Goal: Transaction & Acquisition: Download file/media

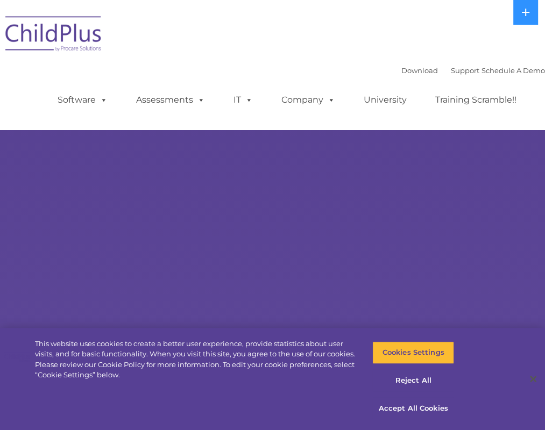
select select "MEDIUM"
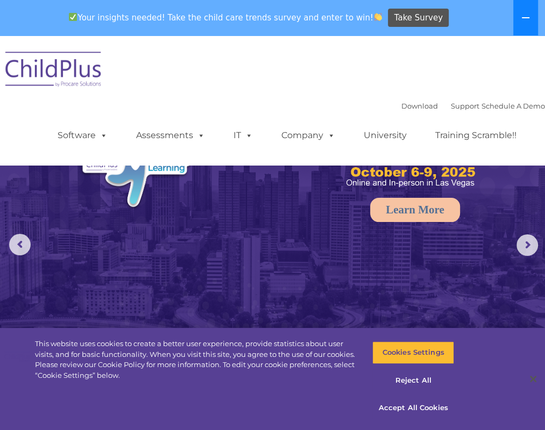
click at [527, 13] on icon at bounding box center [525, 17] width 9 height 9
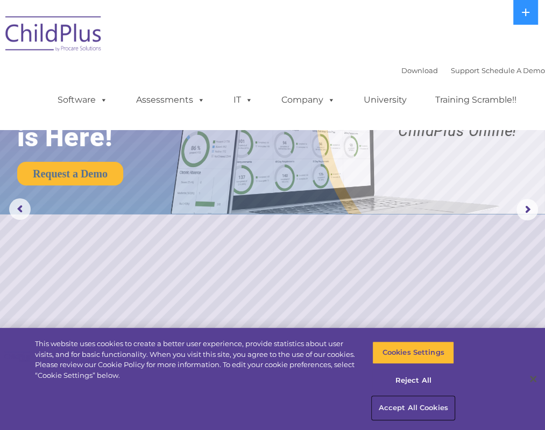
click at [408, 404] on button "Accept All Cookies" at bounding box center [413, 408] width 82 height 23
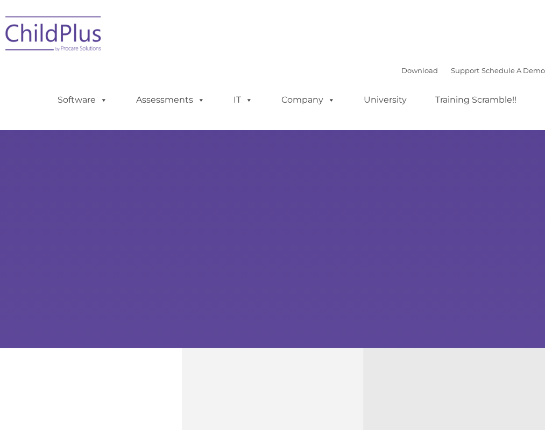
type input ""
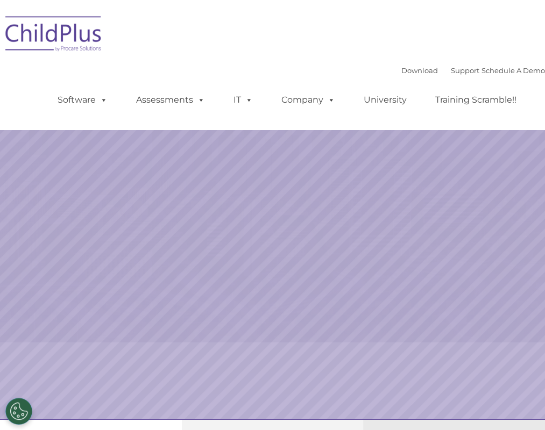
select select "MEDIUM"
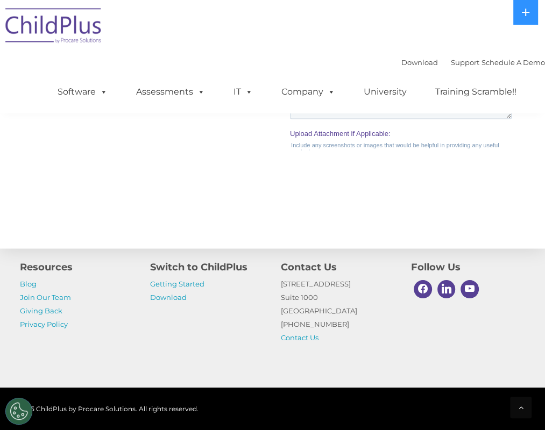
scroll to position [1281, 0]
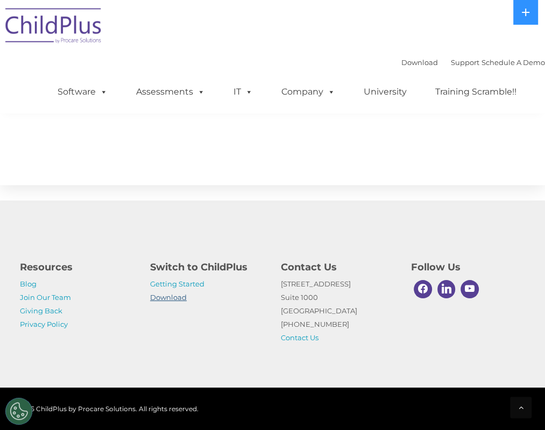
click at [177, 293] on link "Download" at bounding box center [168, 297] width 37 height 9
